Goal: Find specific page/section: Find specific page/section

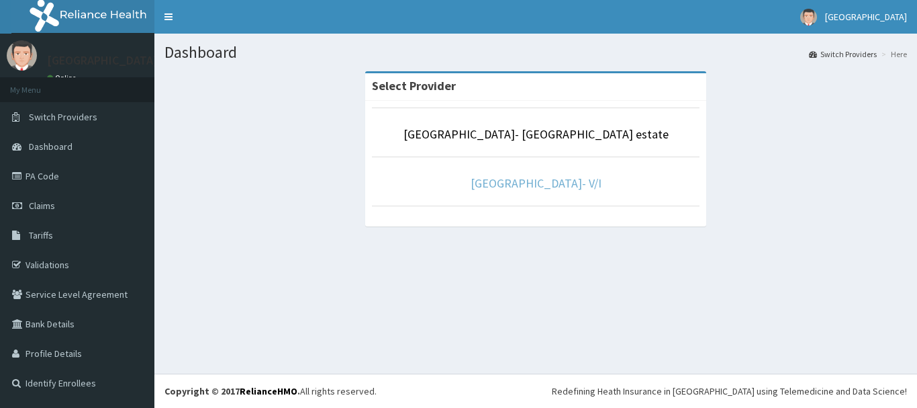
click at [533, 181] on link "[GEOGRAPHIC_DATA]- V/I" at bounding box center [536, 182] width 131 height 15
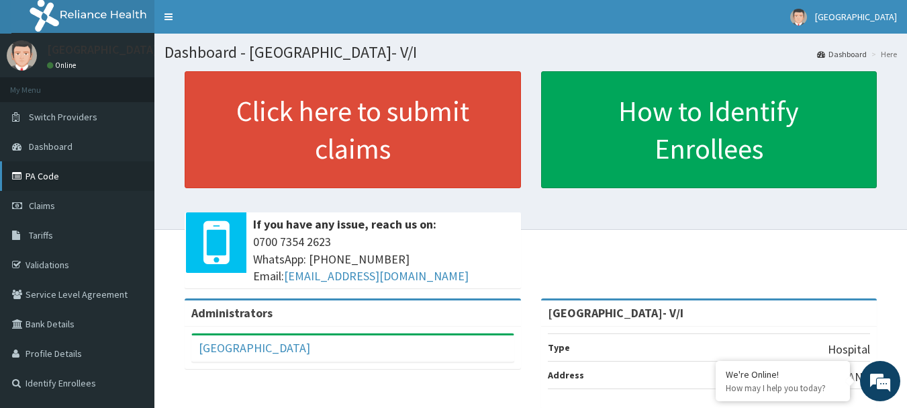
click at [70, 177] on link "PA Code" at bounding box center [77, 176] width 154 height 30
